Goal: Task Accomplishment & Management: Complete application form

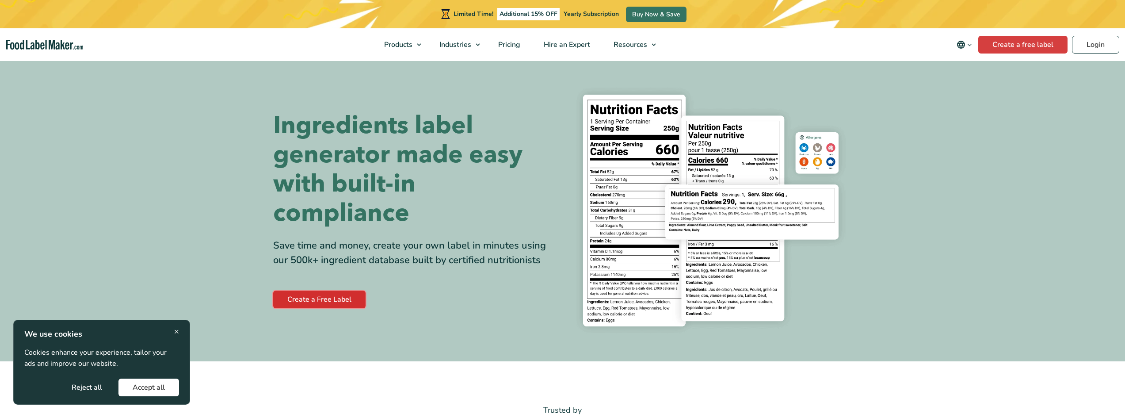
click at [345, 301] on link "Create a Free Label" at bounding box center [319, 299] width 92 height 18
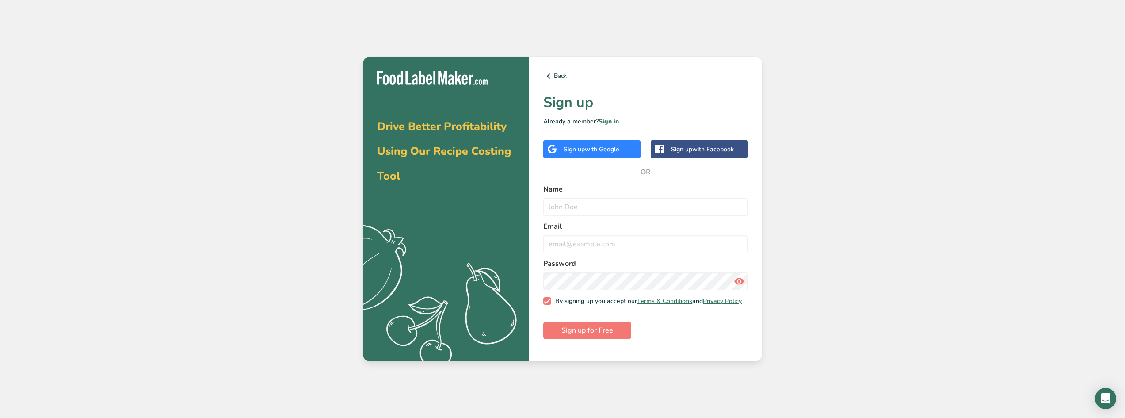
click at [603, 151] on span "with Google" at bounding box center [602, 149] width 34 height 8
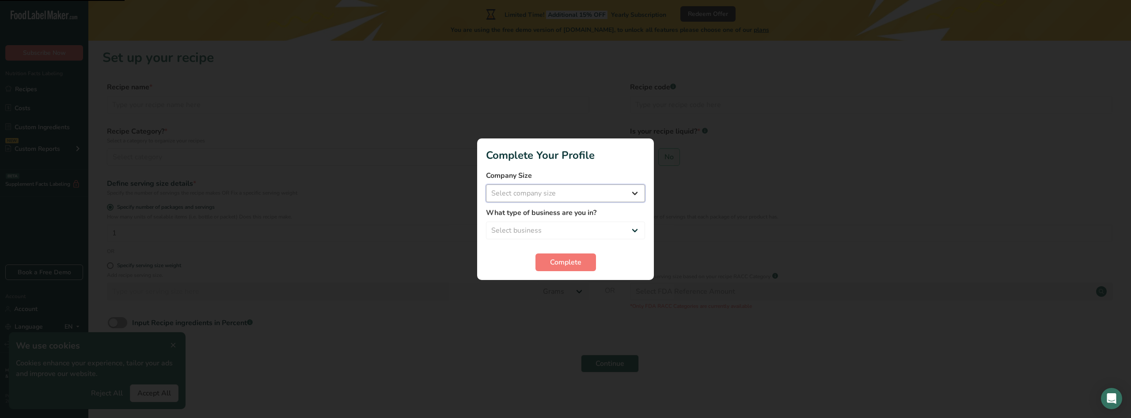
click at [550, 198] on select "Select company size Fewer than 10 Employees 10 to 50 Employees 51 to 500 Employ…" at bounding box center [565, 193] width 159 height 18
select select "1"
click at [486, 184] on select "Select company size Fewer than 10 Employees 10 to 50 Employees 51 to 500 Employ…" at bounding box center [565, 193] width 159 height 18
click at [540, 229] on select "Select business Packaged Food Manufacturer Restaurant & Cafe Bakery Meal Plans …" at bounding box center [565, 230] width 159 height 18
select select "8"
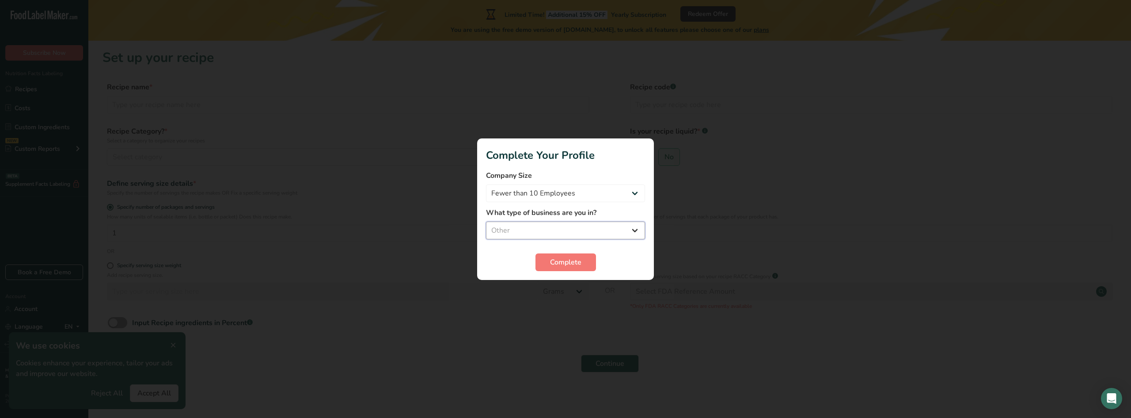
click at [486, 221] on select "Select business Packaged Food Manufacturer Restaurant & Cafe Bakery Meal Plans …" at bounding box center [565, 230] width 159 height 18
click at [576, 259] on span "Complete" at bounding box center [565, 262] width 31 height 11
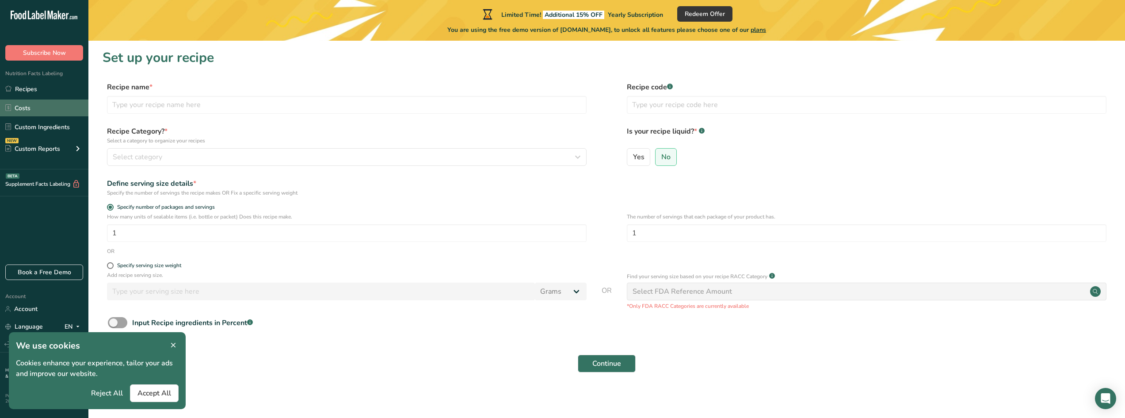
click at [34, 110] on link "Costs" at bounding box center [44, 107] width 88 height 17
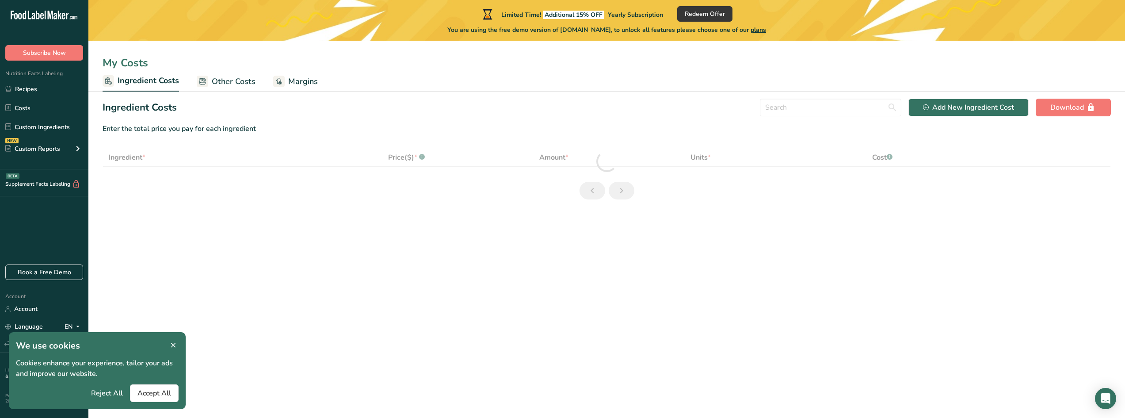
select select "1"
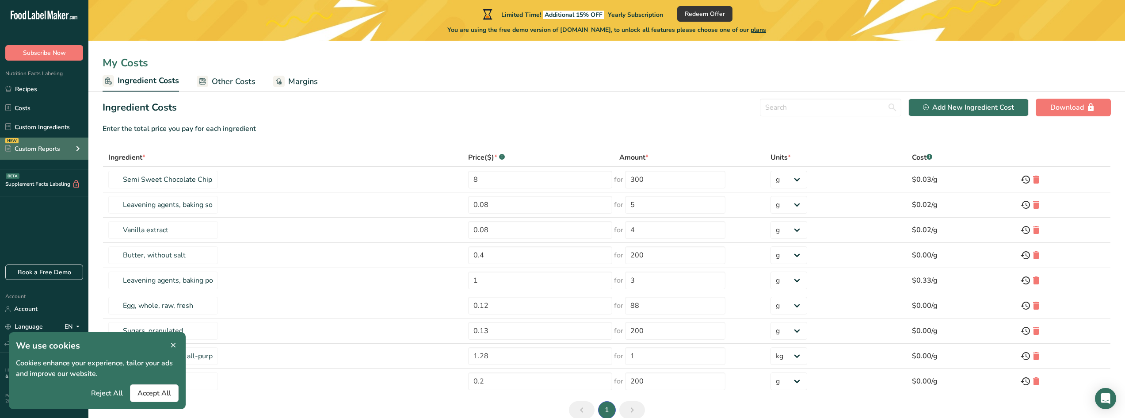
click at [54, 152] on div "Custom Reports" at bounding box center [32, 148] width 55 height 9
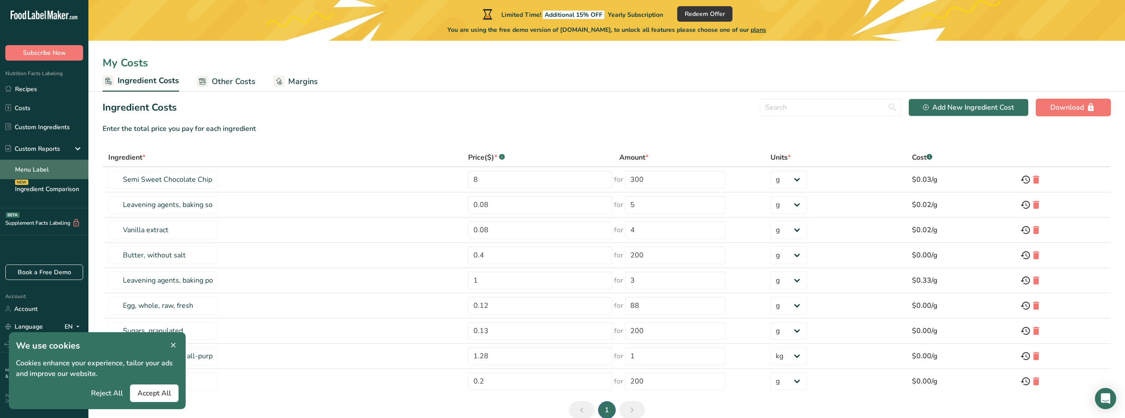
click at [42, 171] on link "Menu Label" at bounding box center [44, 169] width 88 height 19
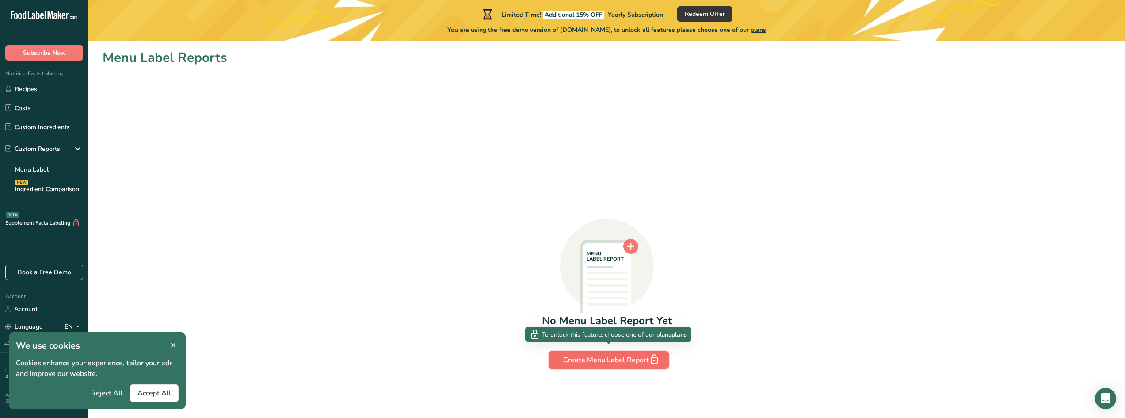
click at [612, 363] on div "Create Menu Label Report" at bounding box center [608, 360] width 91 height 12
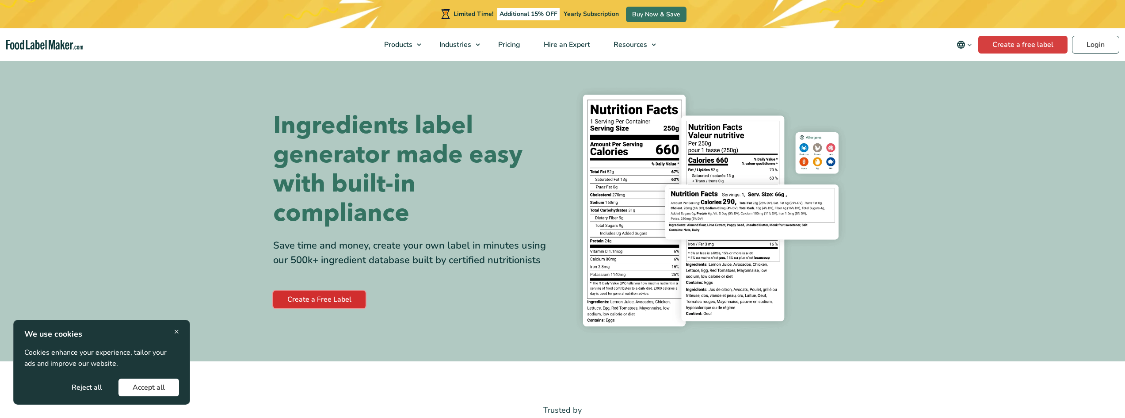
click at [327, 304] on link "Create a Free Label" at bounding box center [319, 299] width 92 height 18
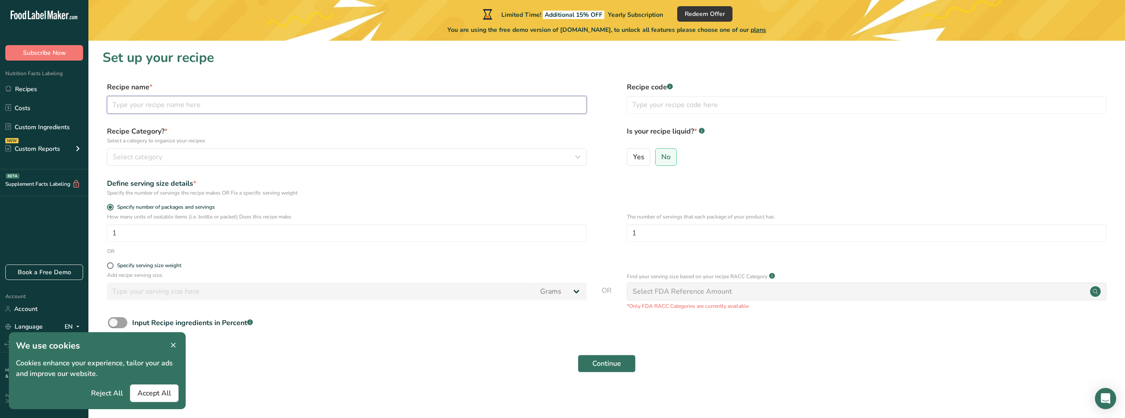
click at [169, 109] on input "text" at bounding box center [347, 105] width 480 height 18
click at [643, 158] on span "Yes" at bounding box center [638, 156] width 11 height 9
click at [633, 158] on input "Yes" at bounding box center [630, 157] width 6 height 6
radio input "true"
radio input "false"
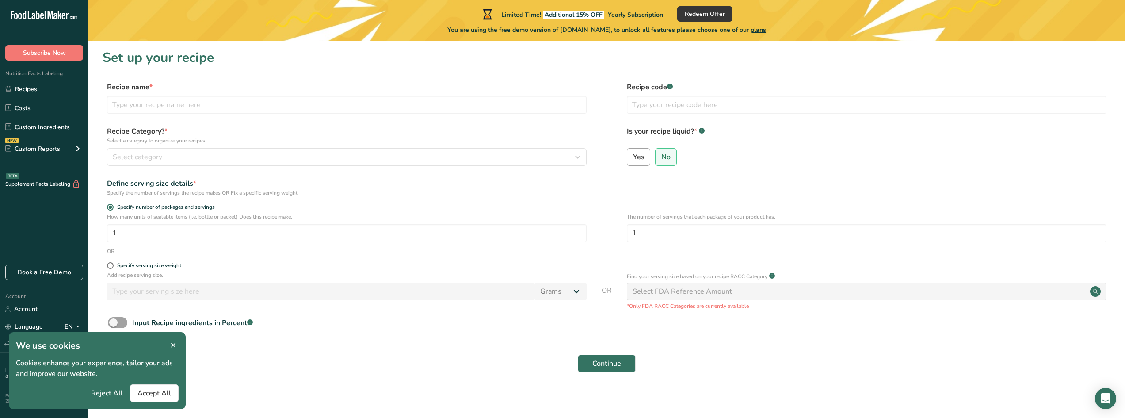
select select "22"
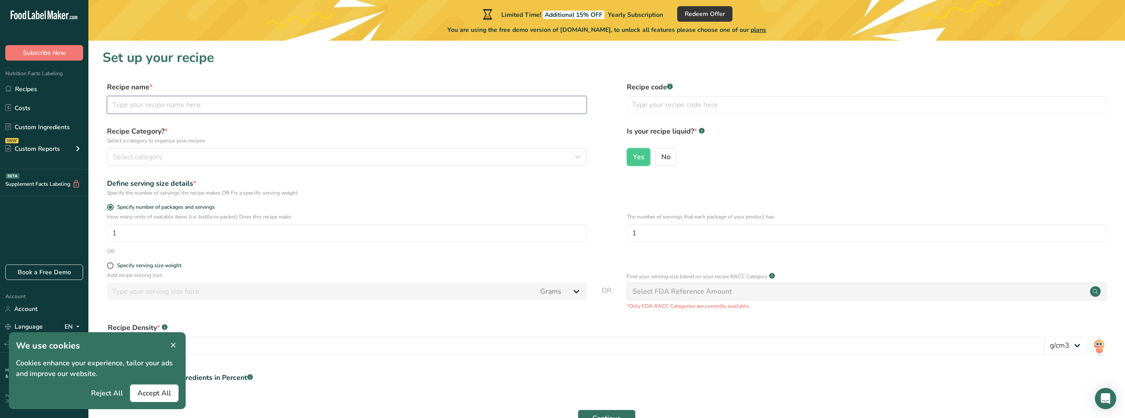
click at [168, 112] on input "text" at bounding box center [347, 105] width 480 height 18
type input "d"
type input "Drunk Uncle"
click at [172, 162] on div "Select category" at bounding box center [344, 157] width 463 height 11
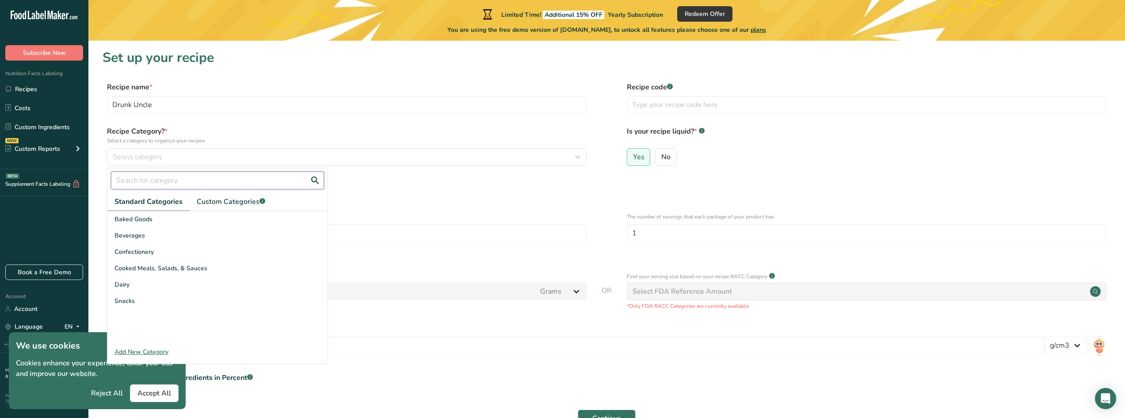
click at [213, 181] on input "text" at bounding box center [217, 180] width 213 height 18
type input "h"
type input "sa"
click at [284, 217] on div "Cooked Meals, Salads, & Sauces" at bounding box center [217, 219] width 220 height 16
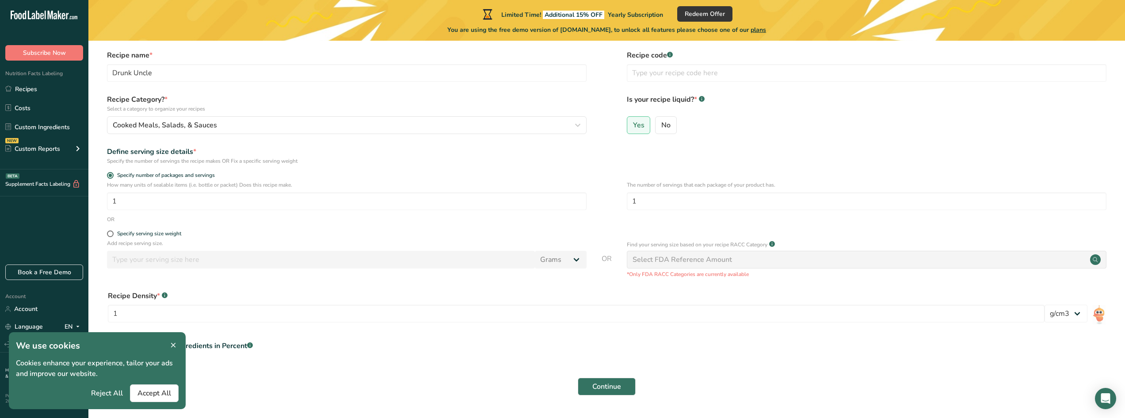
scroll to position [57, 0]
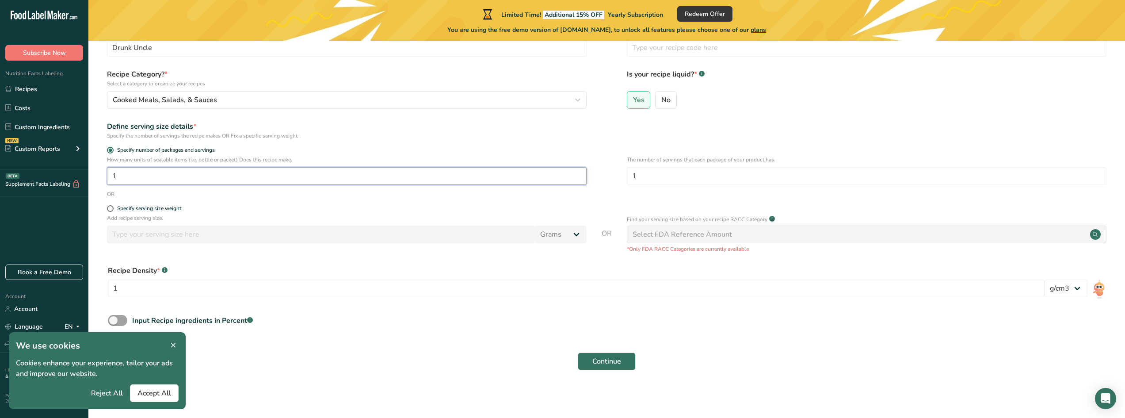
click at [141, 175] on input "1" at bounding box center [347, 176] width 480 height 18
type input "10"
click at [231, 199] on form "Recipe name * Drunk Uncle Recipe code .a-a{fill:#347362;}.b-a{fill:#fff;} Recip…" at bounding box center [607, 200] width 1008 height 350
click at [159, 393] on span "Accept All" at bounding box center [154, 393] width 34 height 11
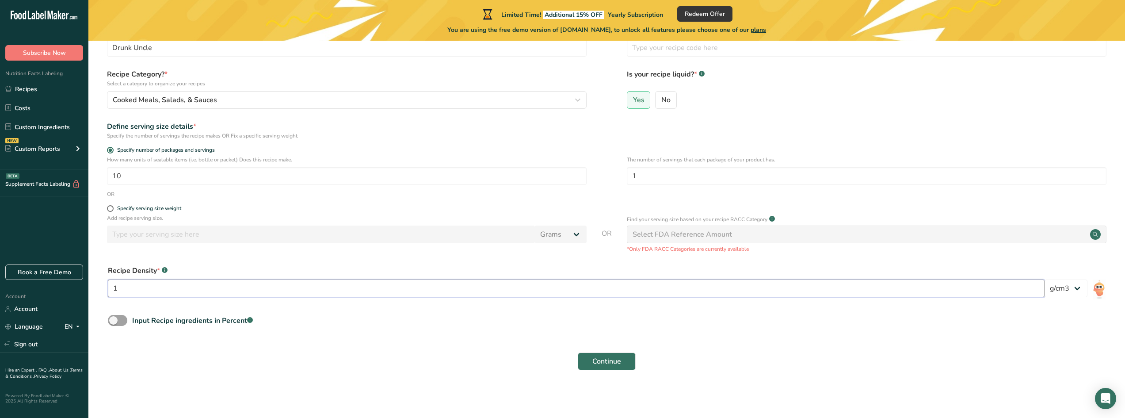
click at [156, 293] on input "1" at bounding box center [576, 288] width 937 height 18
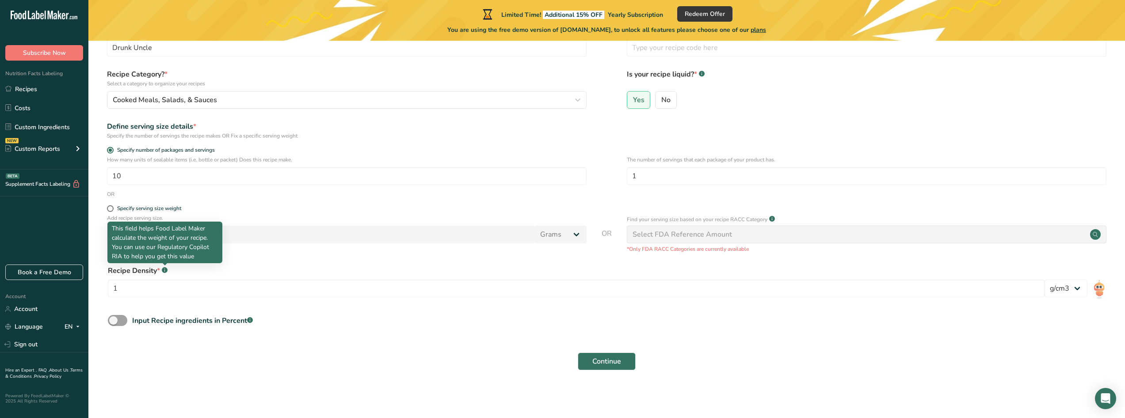
click at [164, 270] on rect at bounding box center [165, 270] width 6 height 6
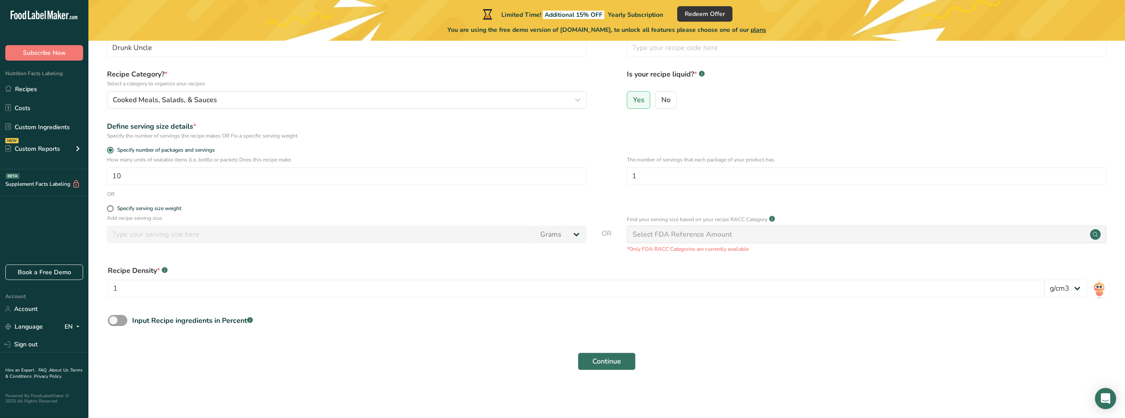
click at [659, 240] on div "Select FDA Reference Amount" at bounding box center [867, 234] width 480 height 18
click at [655, 235] on div "Select FDA Reference Amount" at bounding box center [681, 234] width 99 height 11
click at [654, 178] on input "1" at bounding box center [867, 176] width 480 height 18
type input "10"
click at [408, 204] on form "Recipe name * Drunk Uncle Recipe code .a-a{fill:#347362;}.b-a{fill:#fff;} Recip…" at bounding box center [607, 200] width 1008 height 350
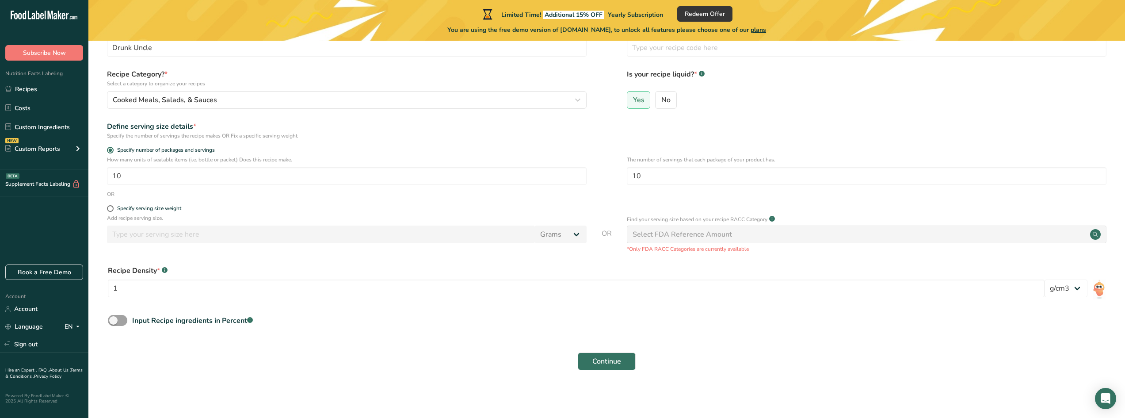
click at [1097, 237] on circle at bounding box center [1095, 234] width 11 height 11
click at [1058, 286] on select "lb/ft3 g/cm3" at bounding box center [1065, 288] width 43 height 18
click at [1076, 288] on select "lb/ft3 g/cm3" at bounding box center [1065, 288] width 43 height 18
click at [117, 323] on span at bounding box center [117, 320] width 19 height 11
click at [114, 323] on input "Input Recipe ingredients in Percent .a-a{fill:#347362;}.b-a{fill:#fff;}" at bounding box center [111, 320] width 6 height 6
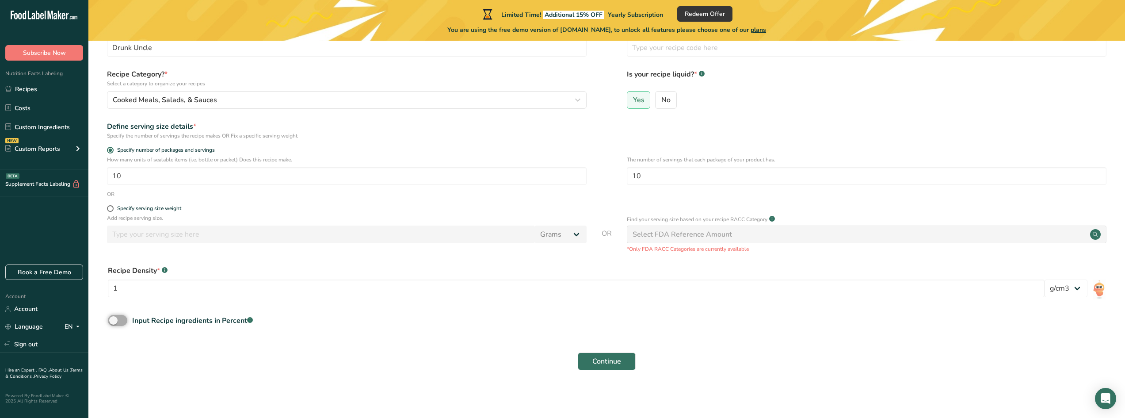
checkbox input "true"
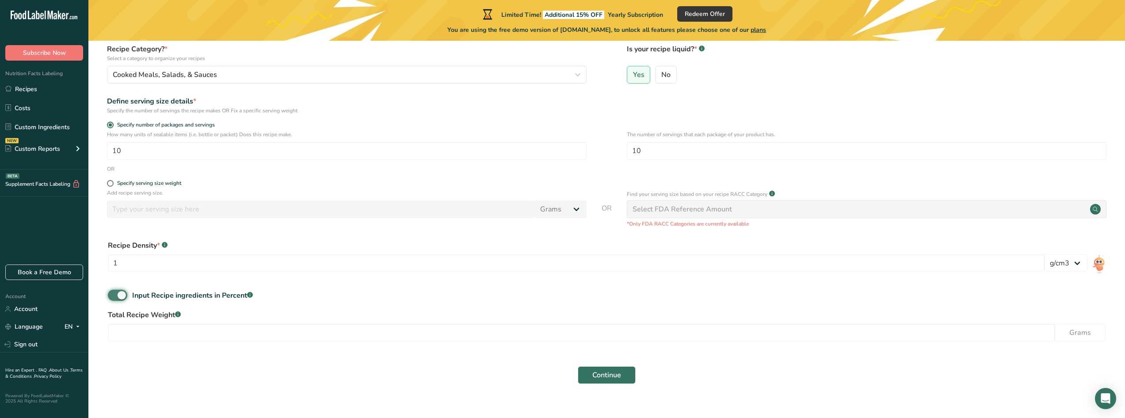
scroll to position [96, 0]
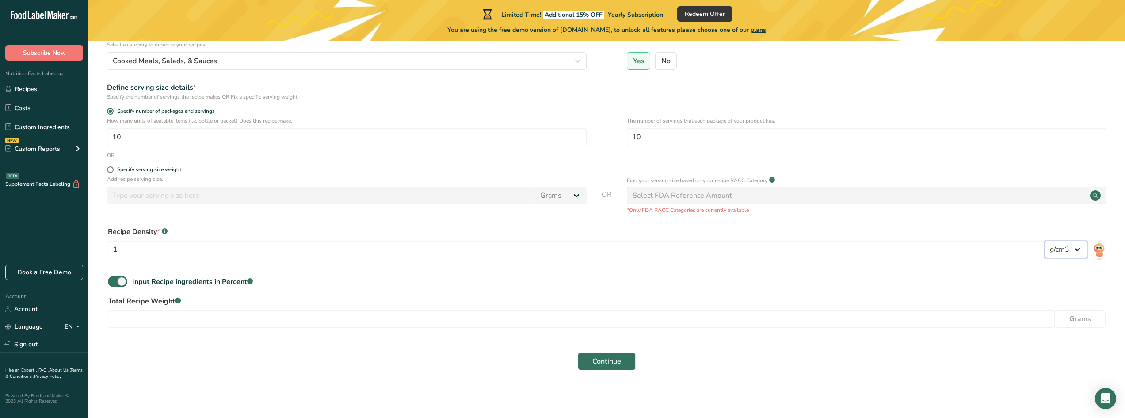
drag, startPoint x: 1057, startPoint y: 253, endPoint x: 1059, endPoint y: 258, distance: 5.5
click at [1057, 253] on select "lb/ft3 g/cm3" at bounding box center [1065, 249] width 43 height 18
select select "23"
click at [1044, 240] on select "lb/ft3 g/cm3" at bounding box center [1065, 249] width 43 height 18
click at [154, 317] on input "number" at bounding box center [581, 319] width 947 height 18
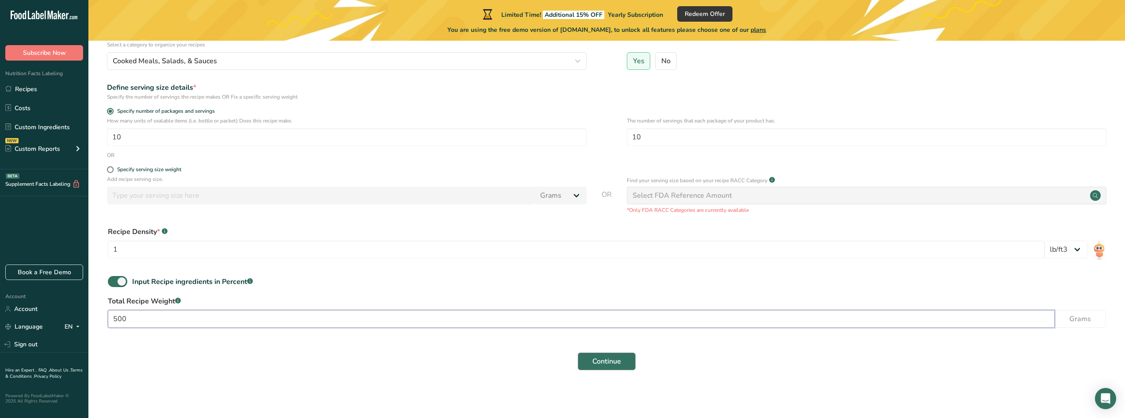
type input "500"
click at [607, 366] on span "Continue" at bounding box center [606, 361] width 29 height 11
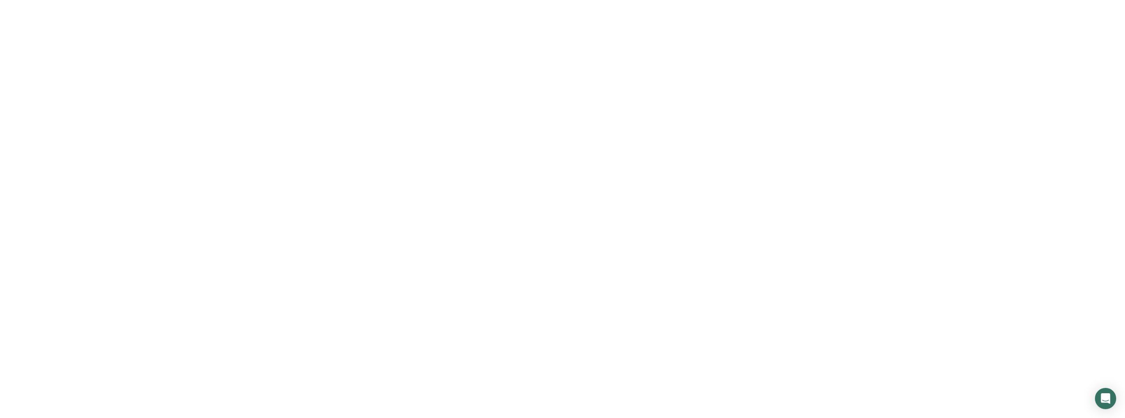
scroll to position [2, 0]
